Goal: Use online tool/utility

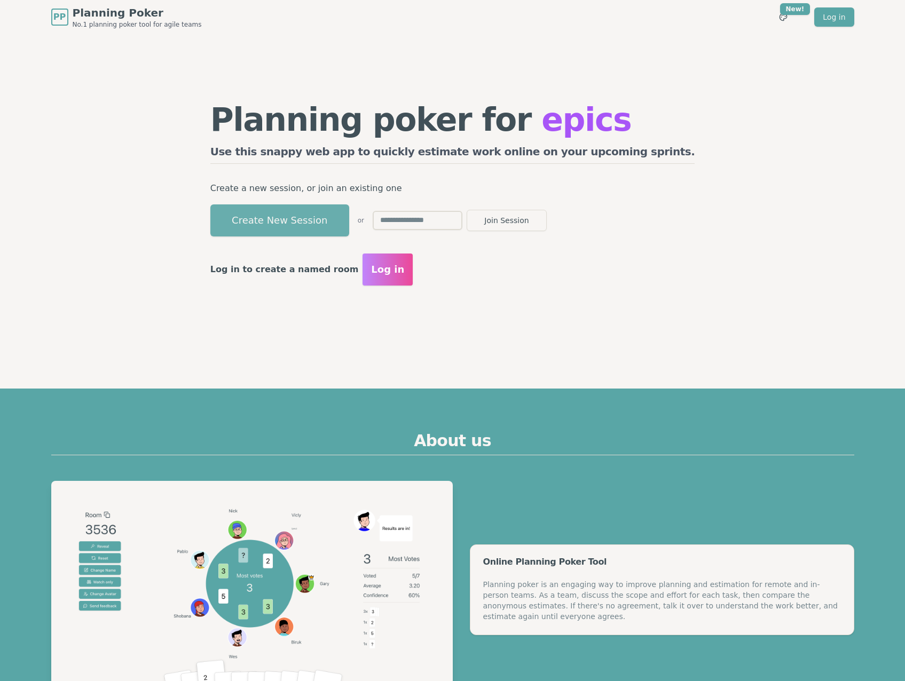
click at [338, 222] on button "Create New Session" at bounding box center [279, 221] width 139 height 32
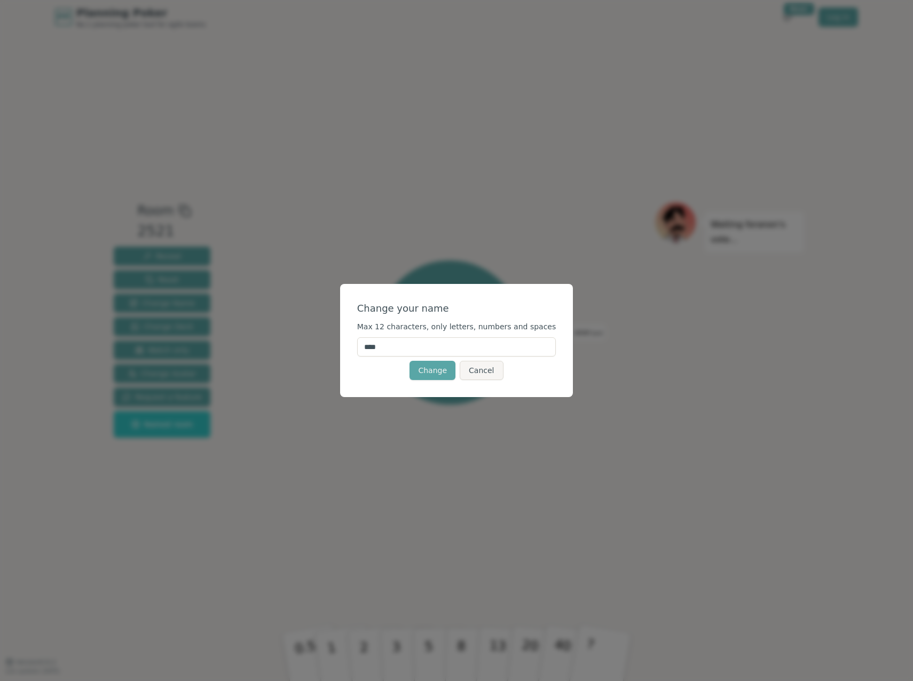
drag, startPoint x: 398, startPoint y: 347, endPoint x: 315, endPoint y: 331, distance: 85.3
click at [315, 331] on div "Change your name Max 12 characters, only letters, numbers and spaces **** Chang…" at bounding box center [456, 340] width 913 height 681
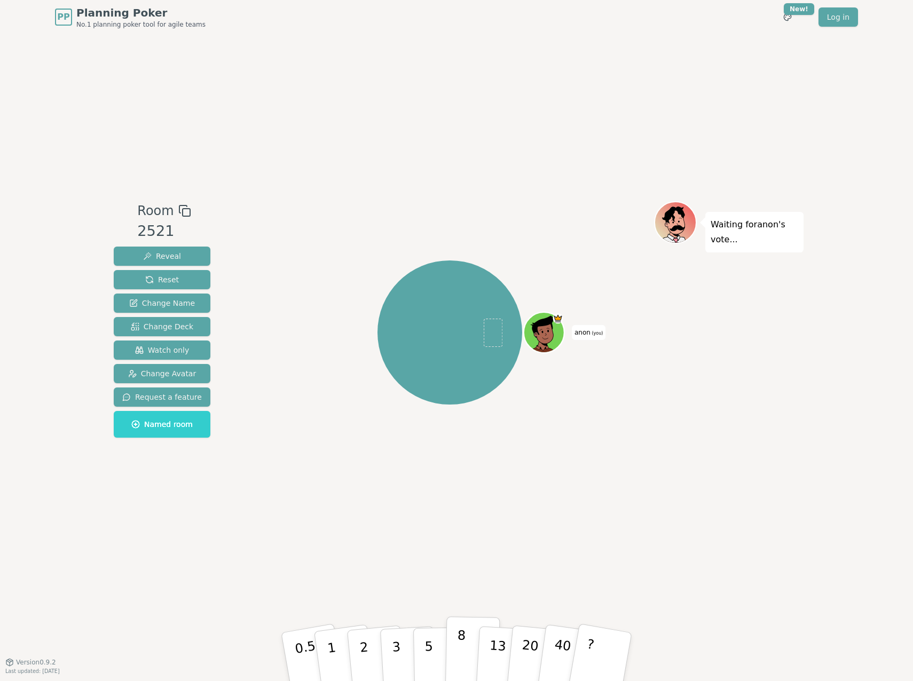
click at [454, 652] on button "8" at bounding box center [472, 657] width 55 height 81
